Goal: Transaction & Acquisition: Obtain resource

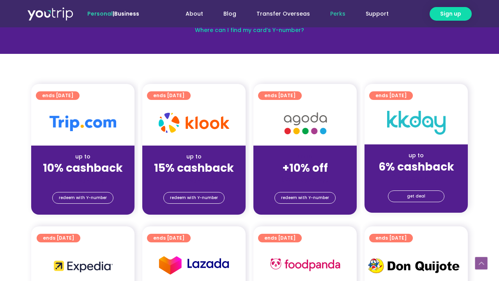
scroll to position [141, 0]
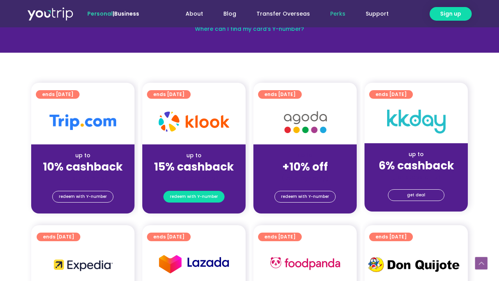
click at [191, 194] on span "redeem with Y-number" at bounding box center [194, 196] width 48 height 11
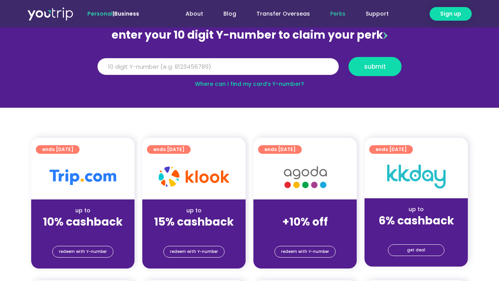
click at [197, 66] on input "Y Number" at bounding box center [217, 66] width 241 height 17
click at [247, 83] on link "Where can I find my card’s Y-number?" at bounding box center [249, 84] width 109 height 8
click at [248, 68] on input "Y Number" at bounding box center [217, 66] width 241 height 17
type input "8149970118"
click at [375, 66] on button "submit" at bounding box center [374, 66] width 53 height 19
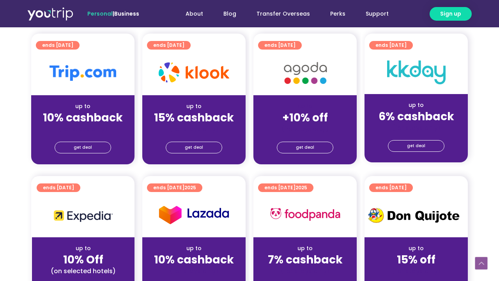
scroll to position [200, 0]
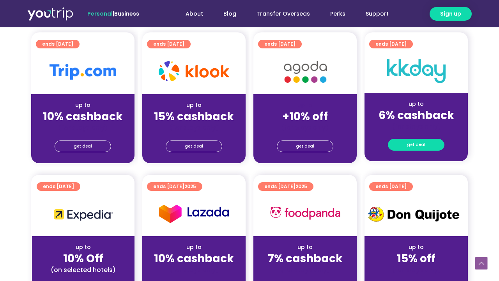
click at [410, 145] on span "get deal" at bounding box center [416, 144] width 18 height 11
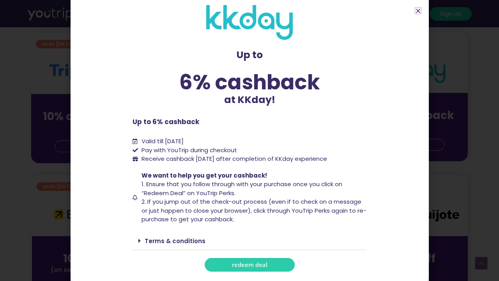
scroll to position [7, 0]
click at [254, 266] on link "redeem deal" at bounding box center [250, 265] width 90 height 14
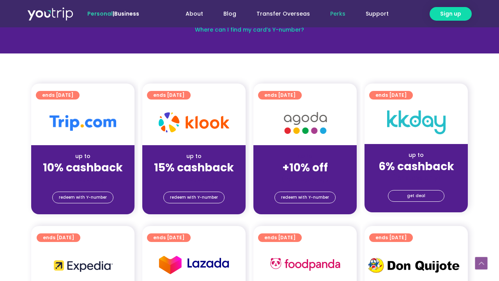
scroll to position [141, 0]
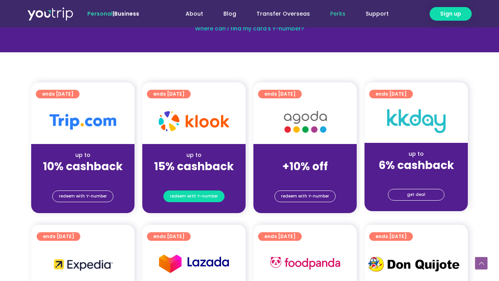
click at [206, 194] on span "redeem with Y-number" at bounding box center [194, 196] width 48 height 11
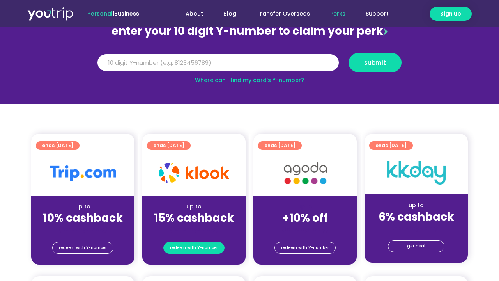
scroll to position [86, 0]
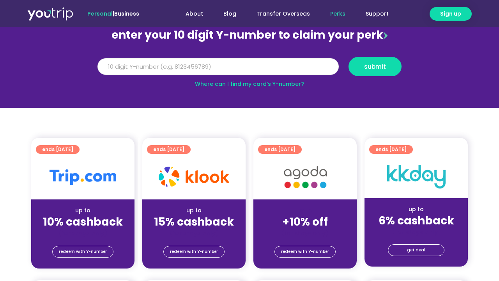
click at [232, 61] on input "Y Number" at bounding box center [217, 66] width 241 height 17
click at [209, 251] on span "redeem with Y-number" at bounding box center [194, 251] width 48 height 11
click at [194, 249] on span "redeem with Y-number" at bounding box center [194, 251] width 48 height 11
click at [325, 254] on span "redeem with Y-number" at bounding box center [305, 251] width 48 height 11
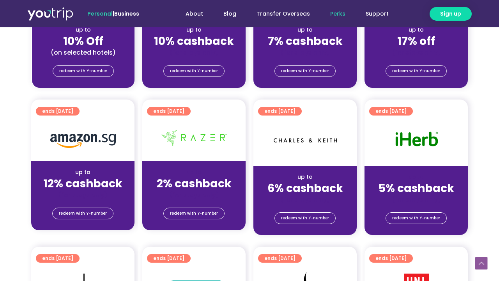
scroll to position [409, 0]
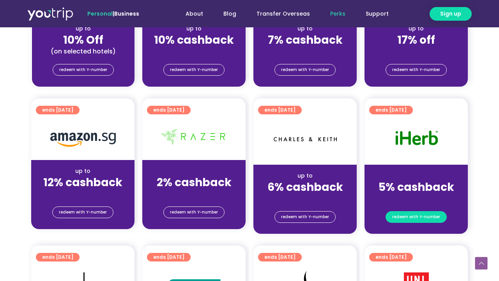
click at [417, 212] on span "redeem with Y-number" at bounding box center [416, 216] width 48 height 11
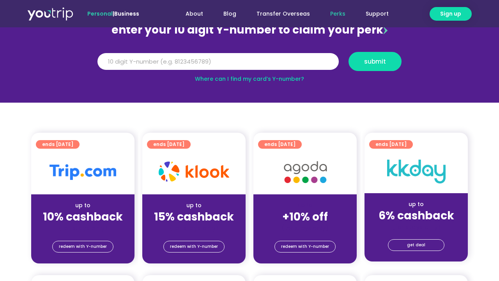
scroll to position [86, 0]
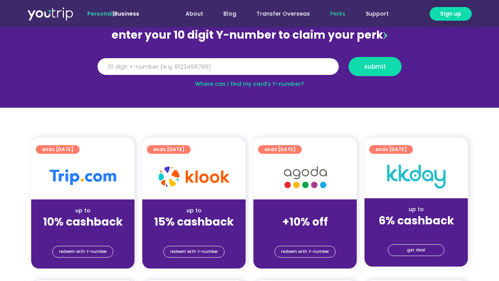
click at [221, 67] on input "Y Number" at bounding box center [217, 66] width 241 height 17
type input "8149970118"
click at [101, 66] on input "8149970118" at bounding box center [217, 66] width 241 height 17
click at [379, 69] on span "submit" at bounding box center [375, 67] width 22 height 6
type input "8149970118"
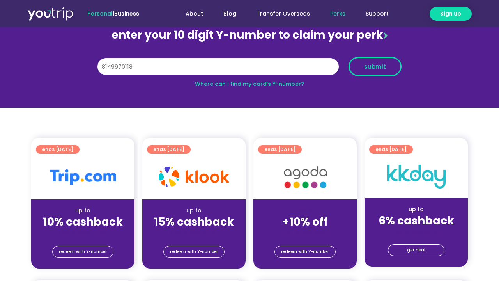
click at [372, 66] on span "submit" at bounding box center [375, 67] width 22 height 6
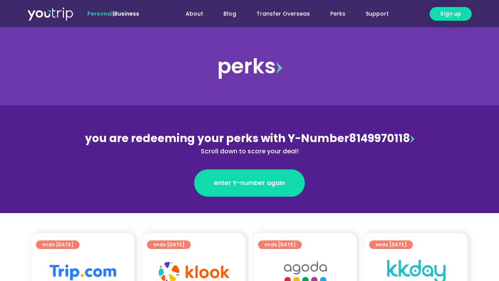
click at [396, 139] on div "you are redeeming your perks with Y-Number 8149970118 Scroll down to score your…" at bounding box center [249, 143] width 338 height 26
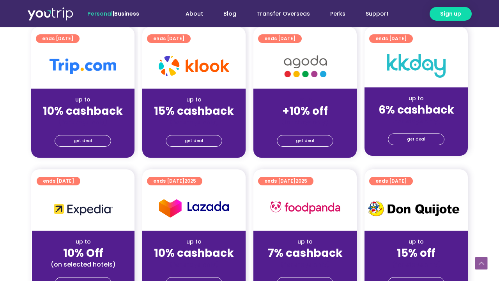
scroll to position [205, 0]
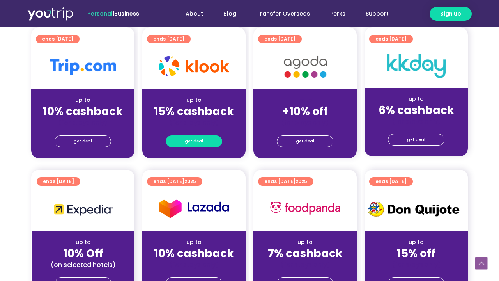
click at [190, 141] on span "get deal" at bounding box center [194, 141] width 18 height 11
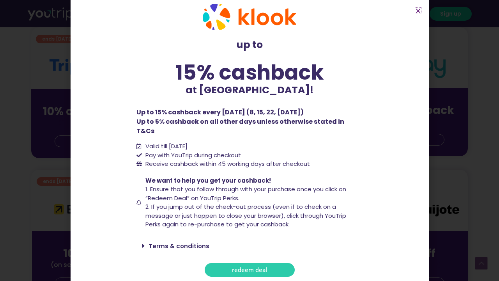
scroll to position [11, 0]
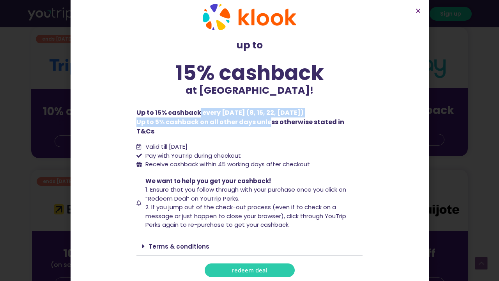
drag, startPoint x: 216, startPoint y: 115, endPoint x: 263, endPoint y: 118, distance: 47.2
click at [263, 118] on p "Up to 15% cashback every Wednesday (8, 15, 22, 29 Oct) Up to 5% cashback on all…" at bounding box center [249, 122] width 226 height 28
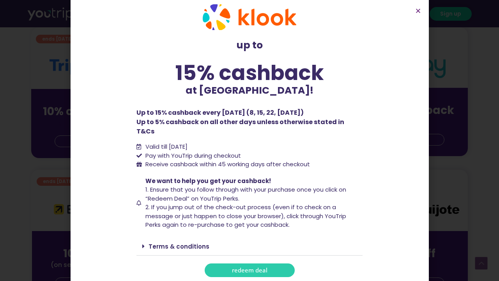
click at [279, 131] on div "up to 15% cashback at Klook! up to 15% cashback at Klook! Up to 15% cashback ev…" at bounding box center [249, 140] width 234 height 280
click at [246, 267] on span "redeem deal" at bounding box center [249, 270] width 35 height 6
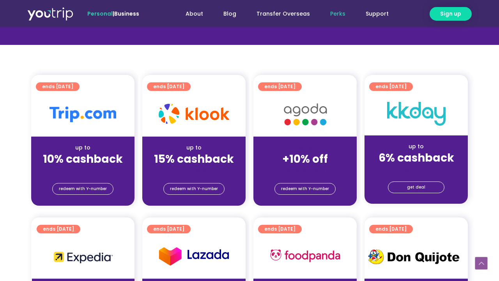
scroll to position [159, 0]
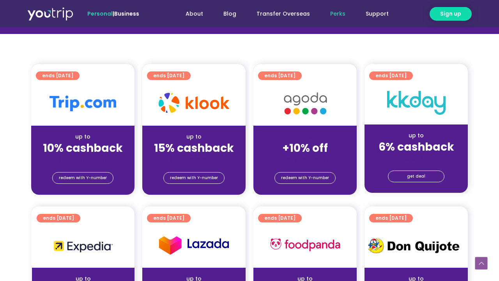
click at [212, 155] on div "(for stays only)" at bounding box center [193, 159] width 91 height 8
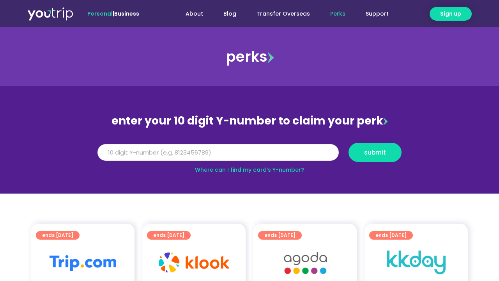
scroll to position [0, 0]
click at [191, 155] on input "Y Number" at bounding box center [217, 152] width 241 height 17
type input "8149970118"
click at [375, 152] on button "submit" at bounding box center [374, 152] width 53 height 19
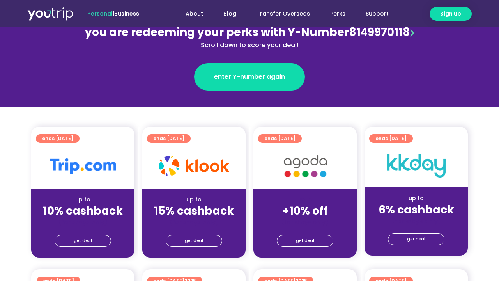
scroll to position [110, 0]
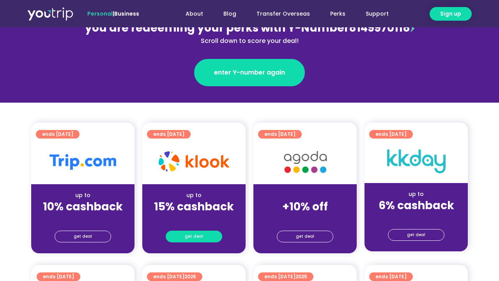
click at [203, 235] on link "get deal" at bounding box center [194, 236] width 57 height 12
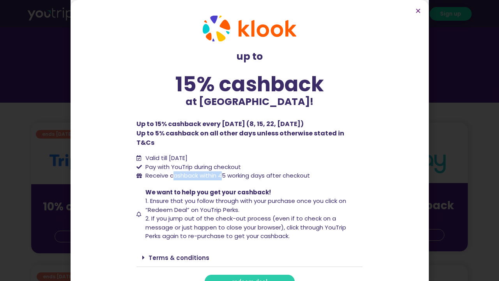
drag, startPoint x: 171, startPoint y: 164, endPoint x: 223, endPoint y: 164, distance: 51.8
click at [223, 171] on span "Receive cashback within 45 working days after checkout" at bounding box center [226, 175] width 166 height 9
click at [255, 171] on div "up to 15% cashback at Klook! up to 15% cashback at Klook! Up to 15% cashback ev…" at bounding box center [249, 152] width 234 height 280
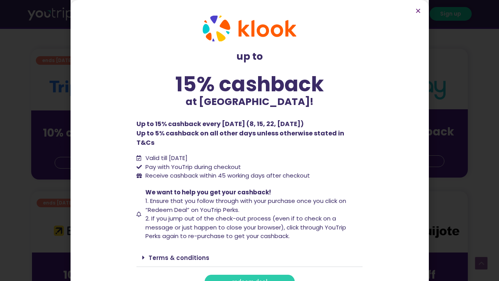
scroll to position [0, 0]
